Goal: Browse casually: Explore the website without a specific task or goal

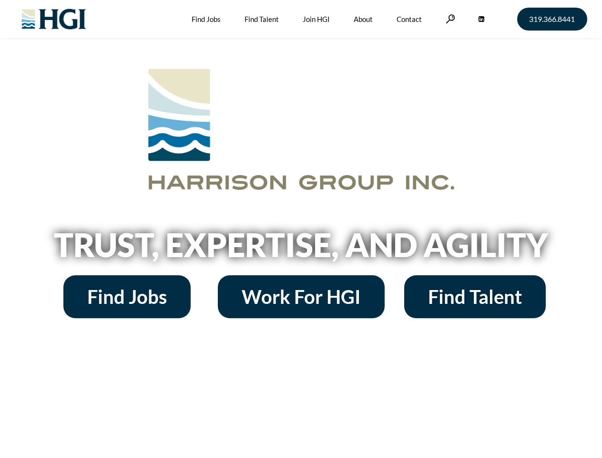
click at [301, 229] on h2 "Trust, Expertise, and Agility" at bounding box center [301, 244] width 543 height 32
click at [449, 19] on link at bounding box center [451, 18] width 10 height 9
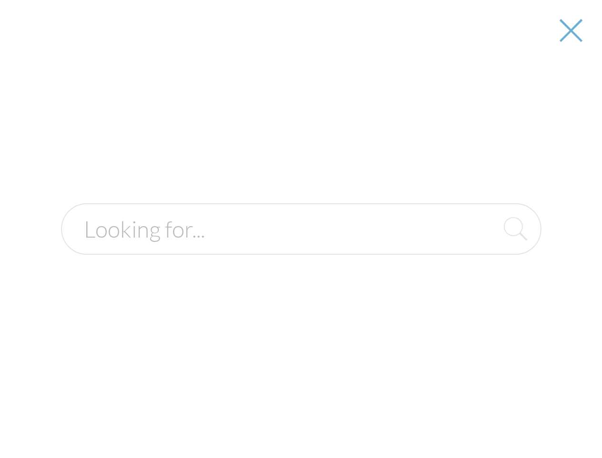
click at [301, 248] on h2 "Trust, Expertise, and Agility" at bounding box center [301, 244] width 543 height 32
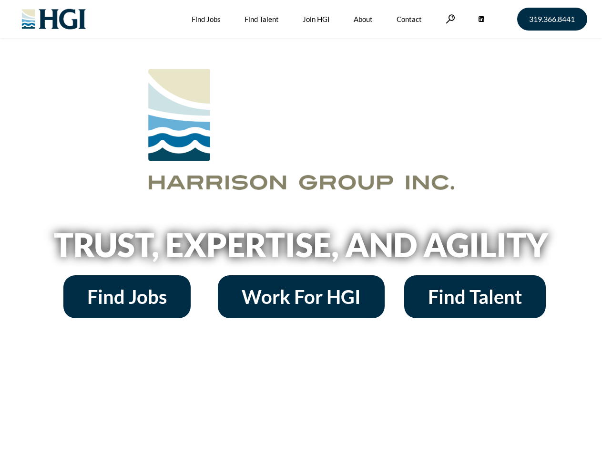
click at [301, 229] on h2 "Trust, Expertise, and Agility" at bounding box center [301, 244] width 543 height 32
click at [449, 19] on link at bounding box center [451, 18] width 10 height 9
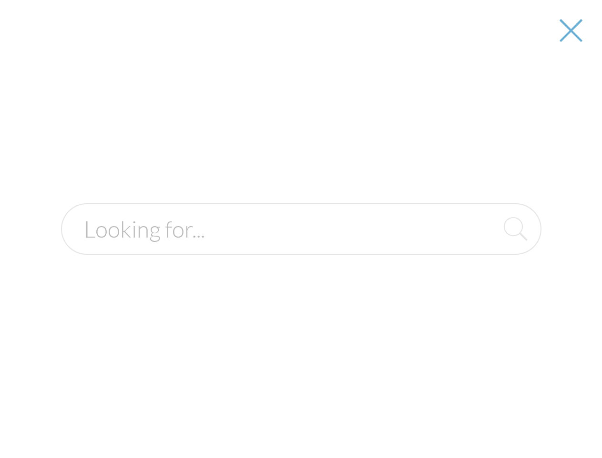
click at [301, 248] on h2 "Trust, Expertise, and Agility" at bounding box center [301, 244] width 543 height 32
